Goal: Task Accomplishment & Management: Manage account settings

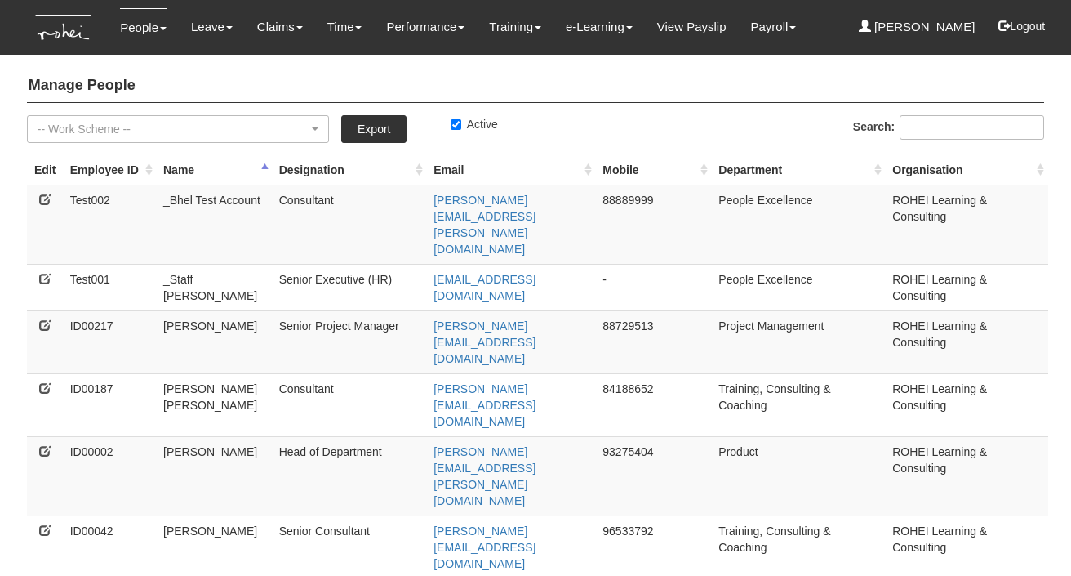
select select "50"
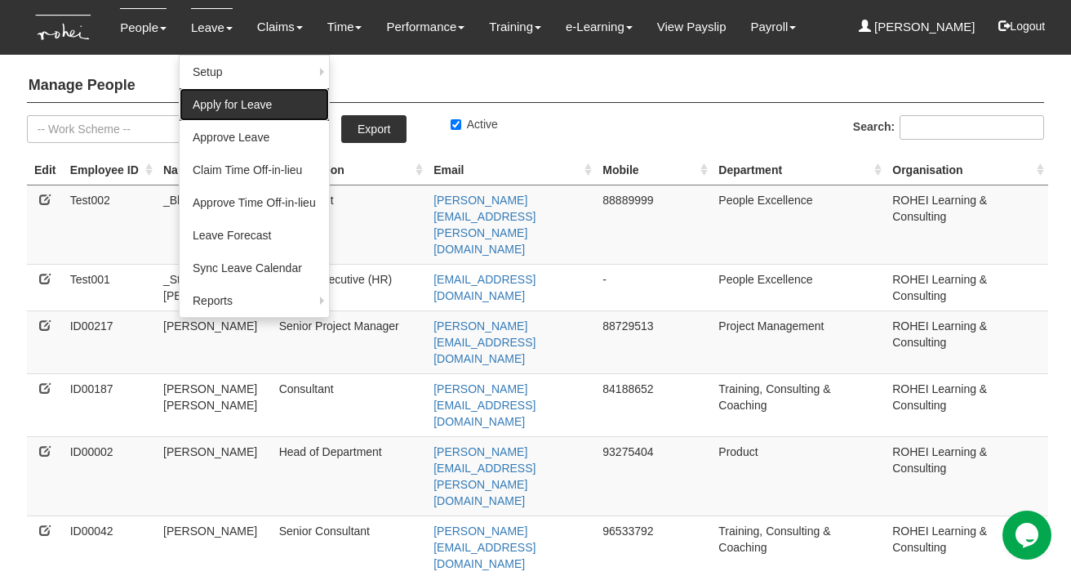
click at [207, 105] on link "Apply for Leave" at bounding box center [254, 104] width 149 height 33
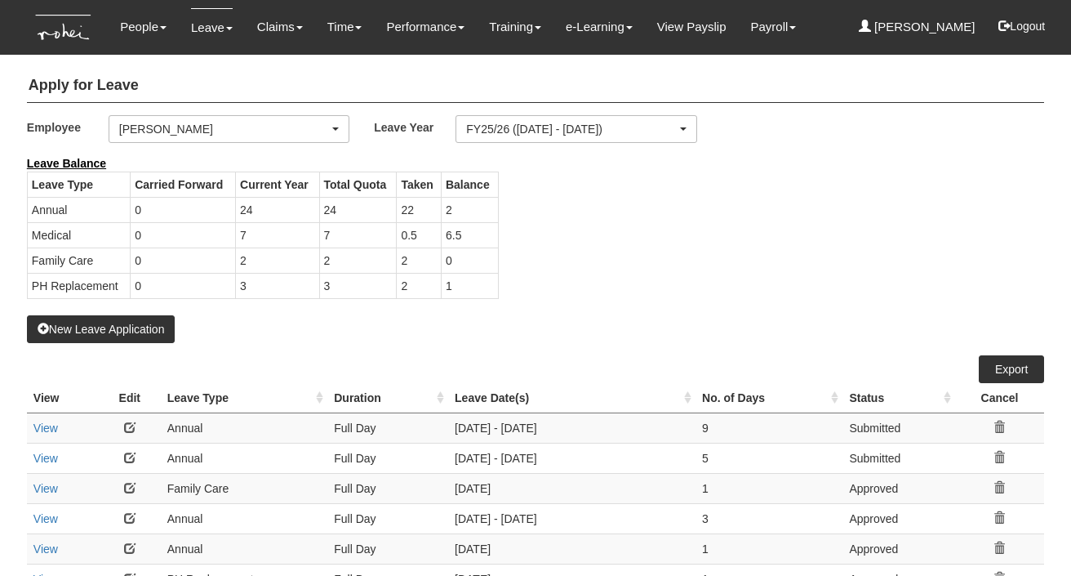
select select "50"
click at [174, 130] on div "[PERSON_NAME]" at bounding box center [224, 129] width 210 height 16
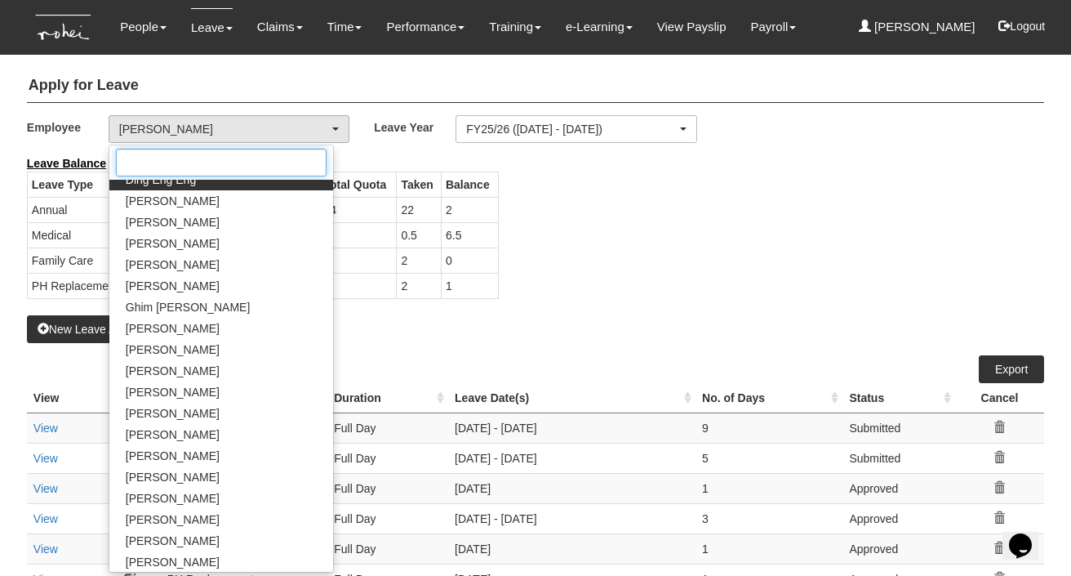
scroll to position [417, 0]
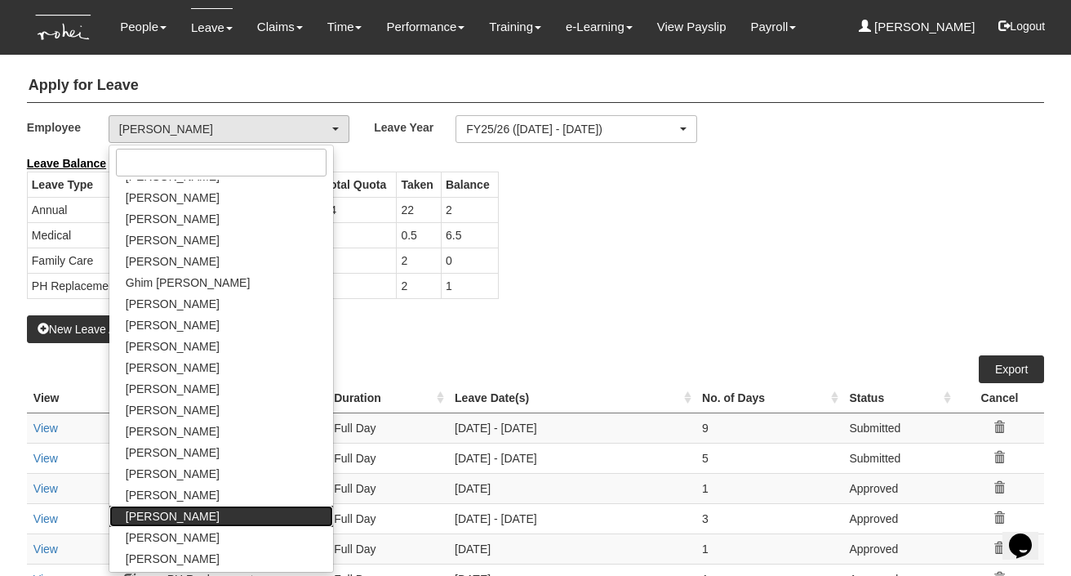
click at [147, 513] on span "[PERSON_NAME]" at bounding box center [173, 516] width 94 height 16
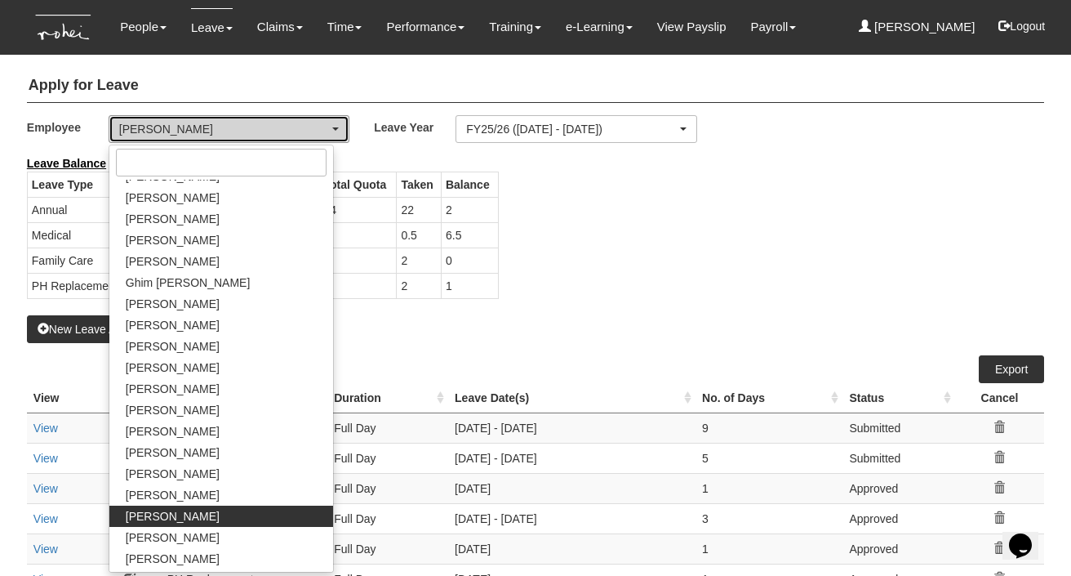
select select "34494e3c-fa1c-4f5c-8164-1b5a8a5feac6"
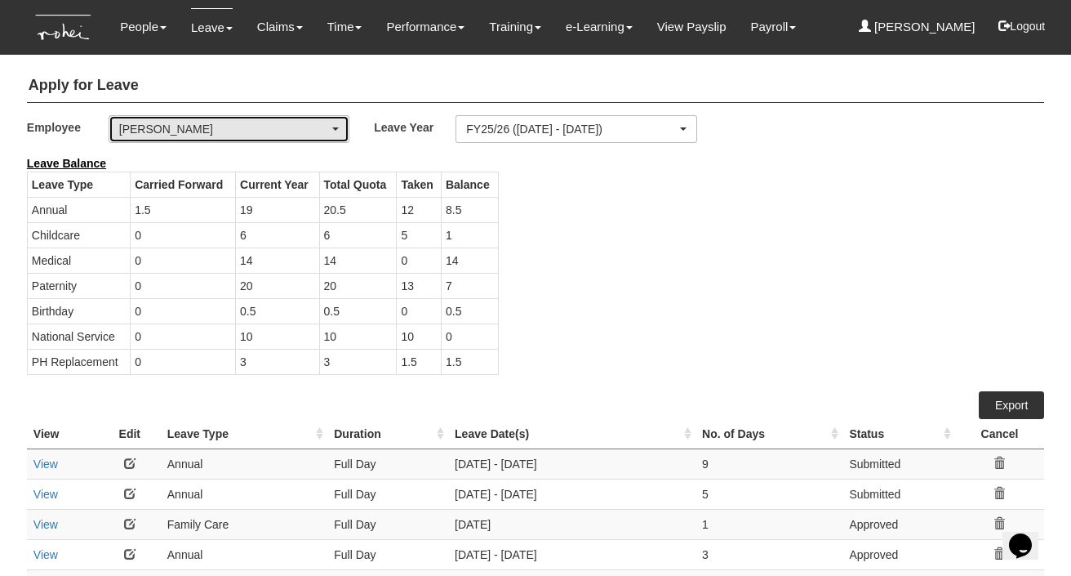
select select "50"
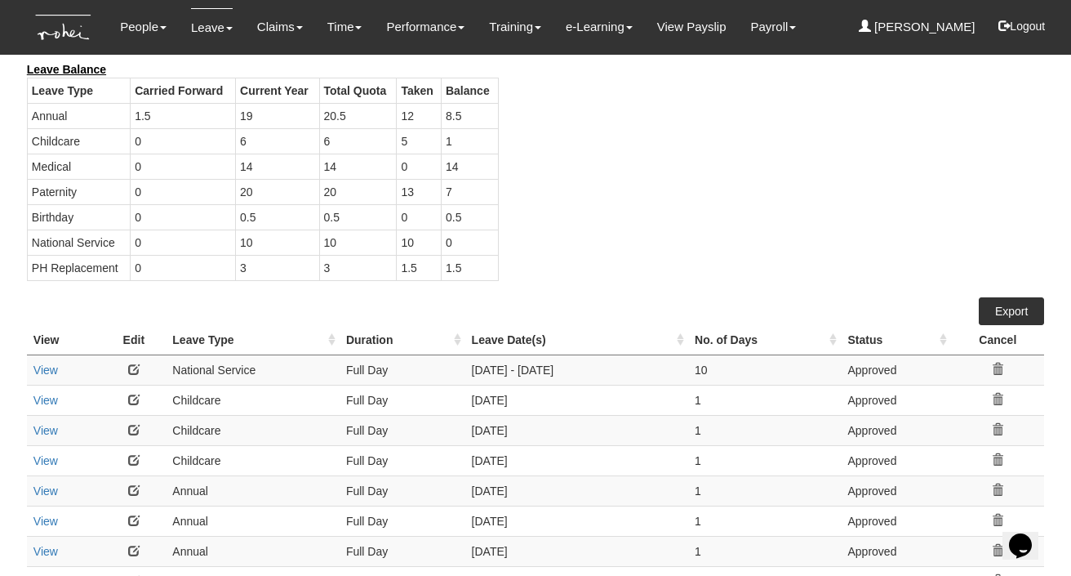
scroll to position [0, 0]
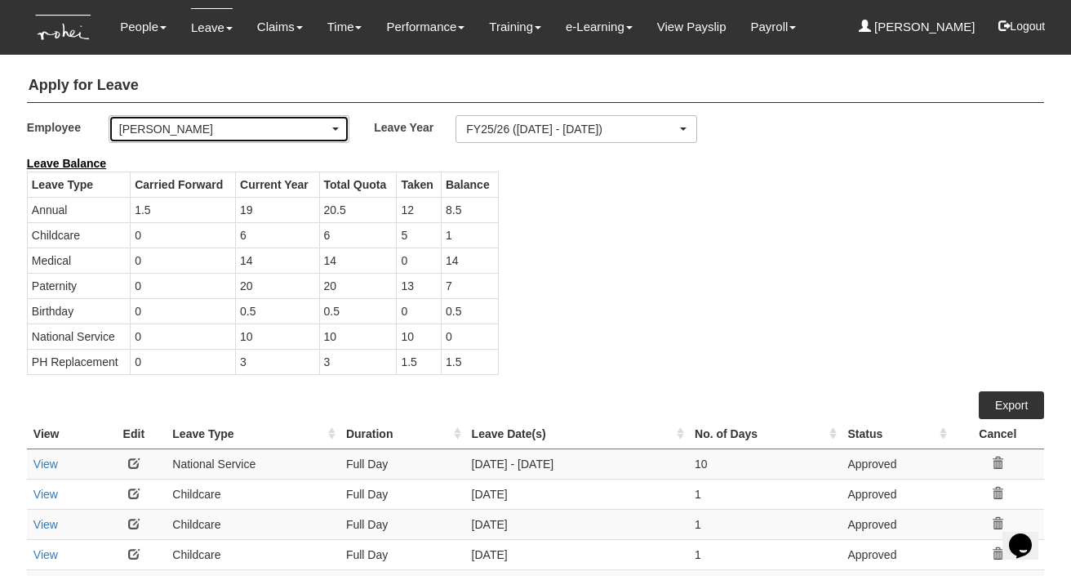
click at [222, 127] on div "[PERSON_NAME]" at bounding box center [224, 129] width 210 height 16
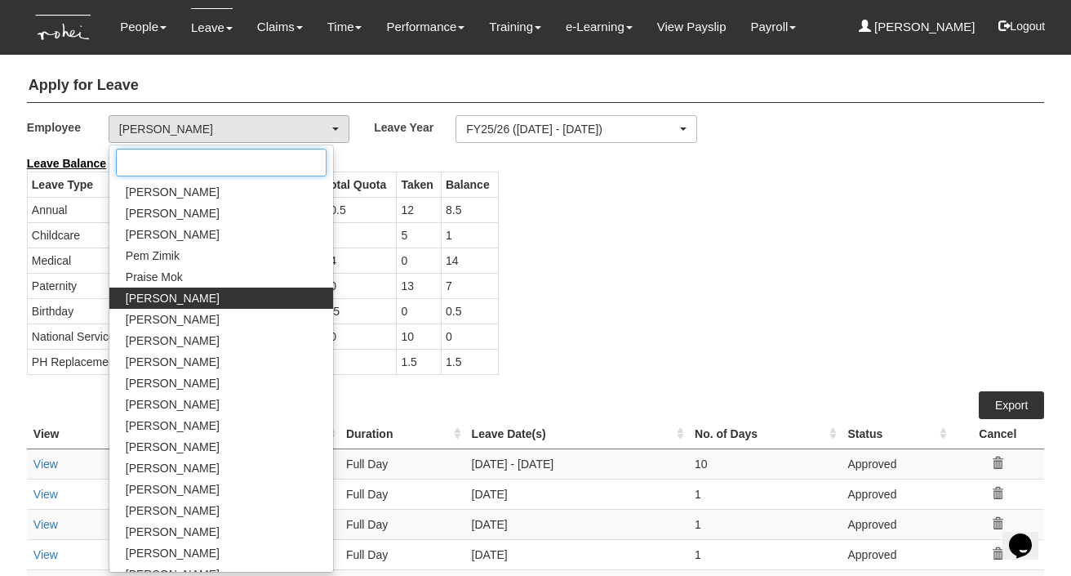
scroll to position [881, 0]
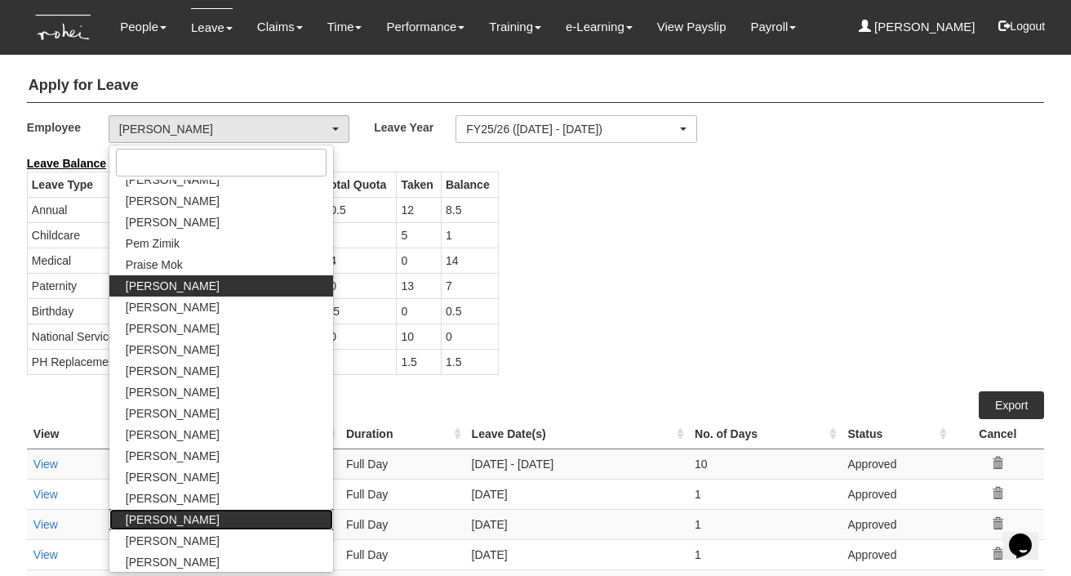
click at [169, 515] on span "Wilson Foong" at bounding box center [173, 519] width 94 height 16
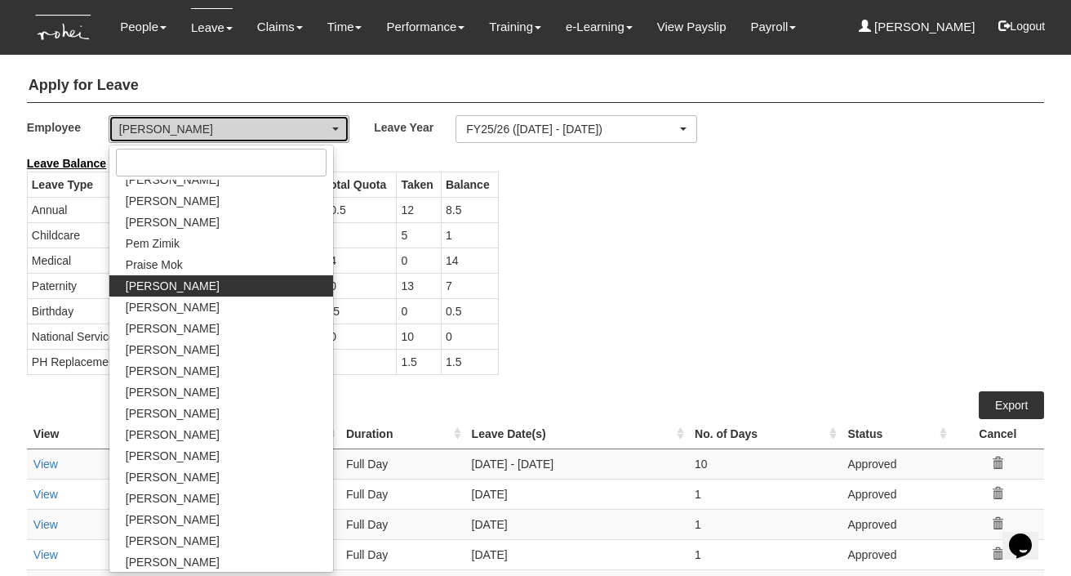
select select "ccafec28-a8fe-4f34-a56e-8b9c3db2064a"
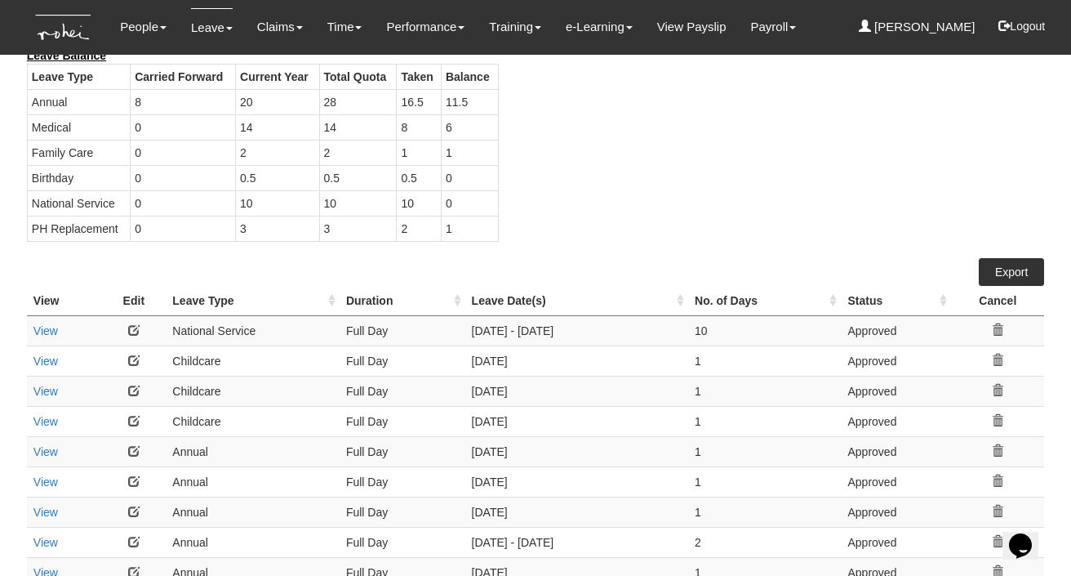
select select "50"
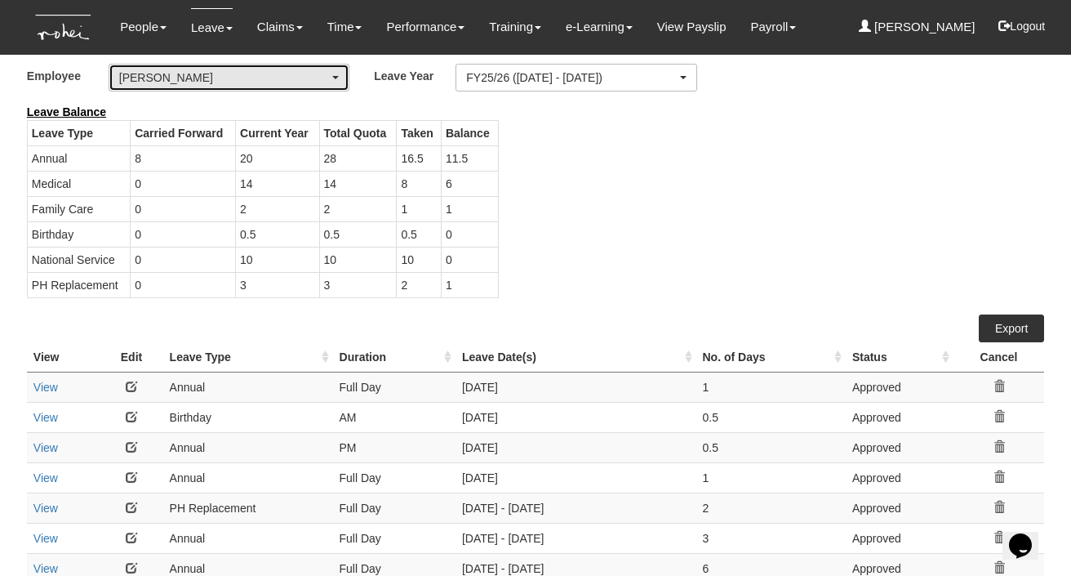
scroll to position [0, 0]
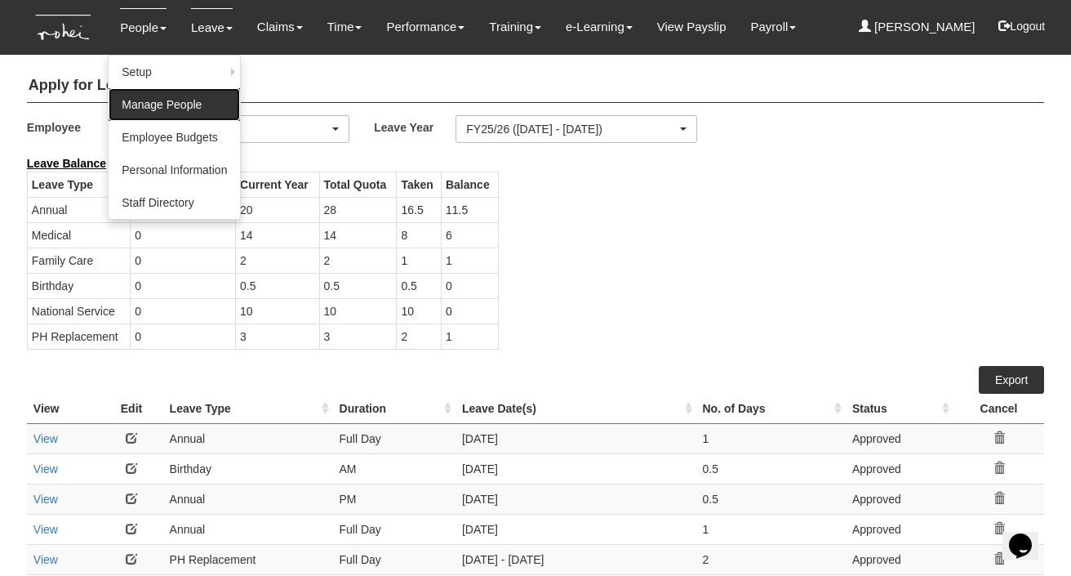
click at [126, 108] on link "Manage People" at bounding box center [174, 104] width 131 height 33
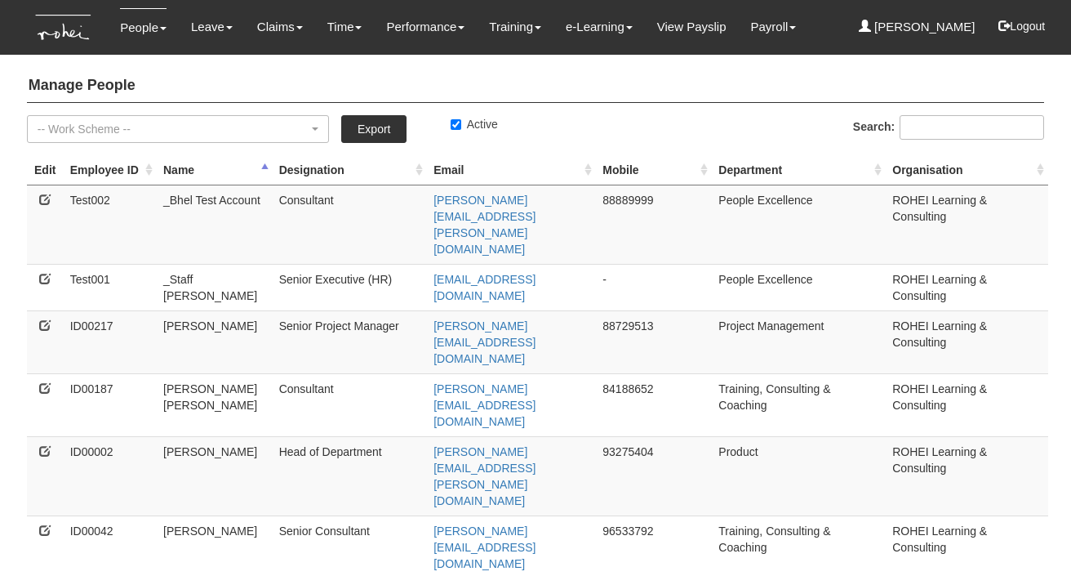
select select "50"
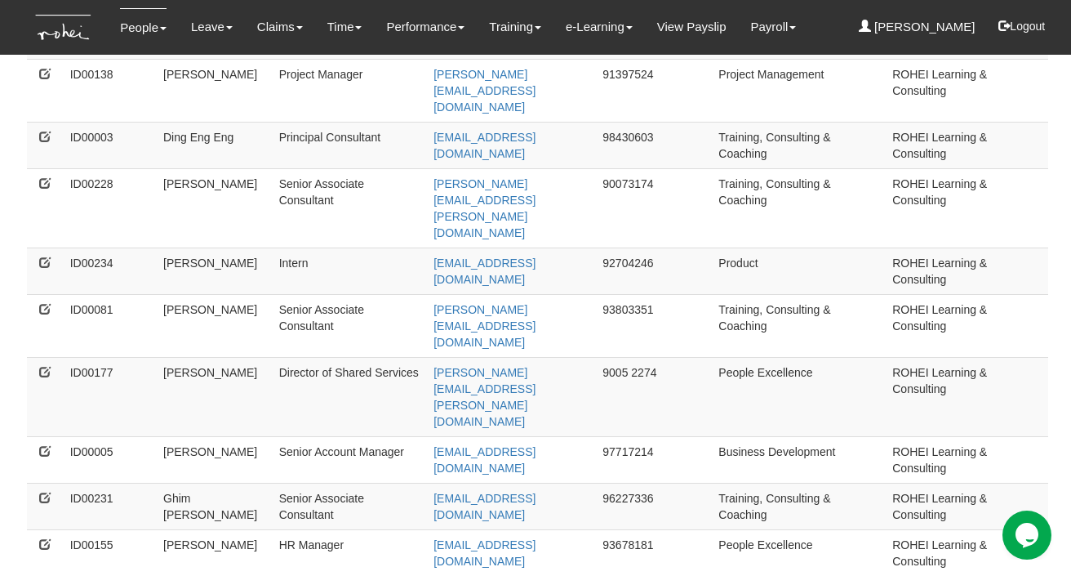
scroll to position [1216, 0]
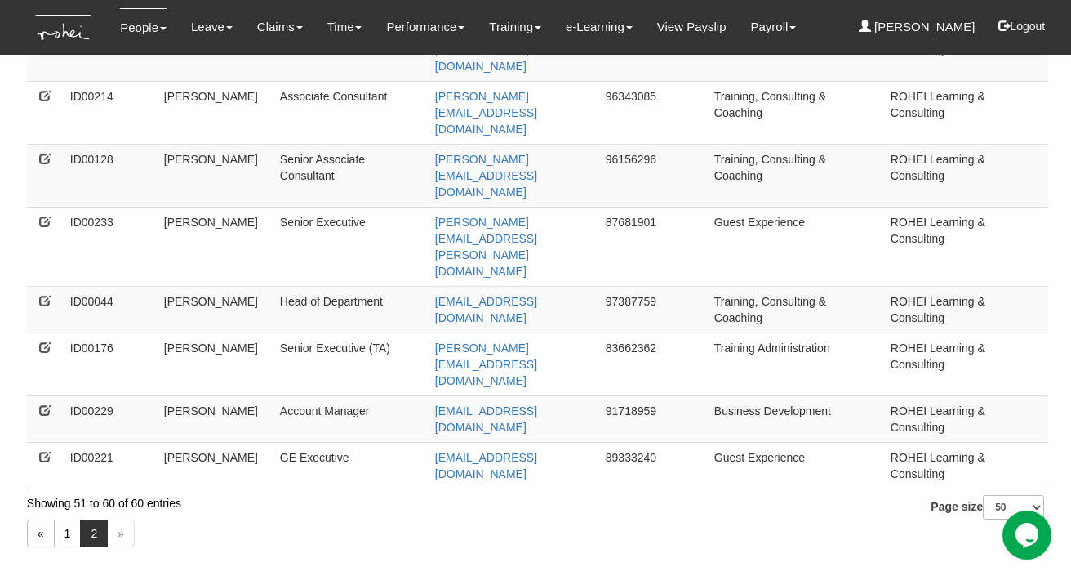
scroll to position [0, 0]
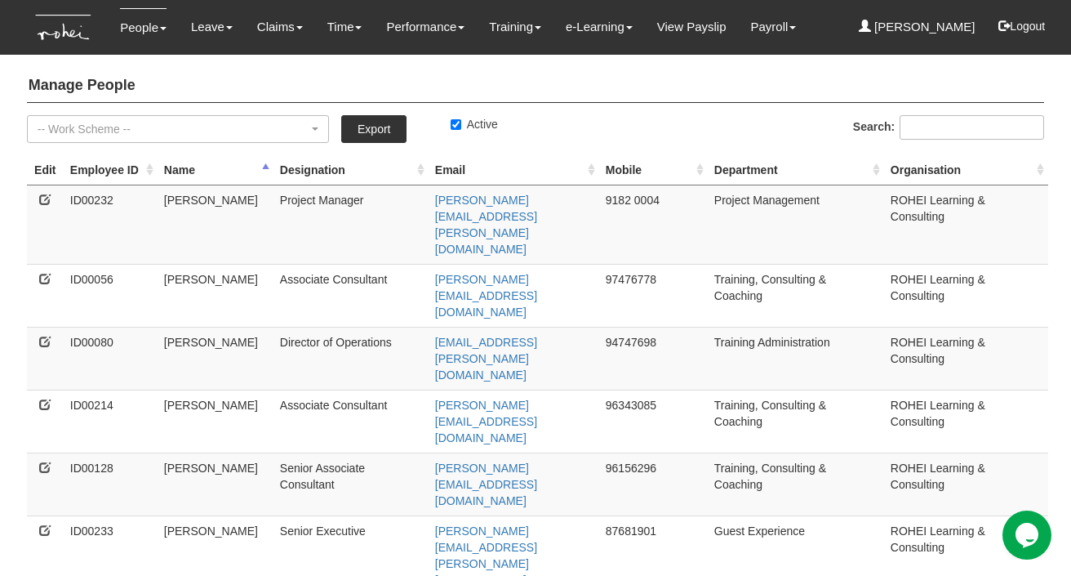
click at [629, 515] on td "87681901" at bounding box center [653, 554] width 109 height 79
copy td "87681901"
